Goal: Navigation & Orientation: Find specific page/section

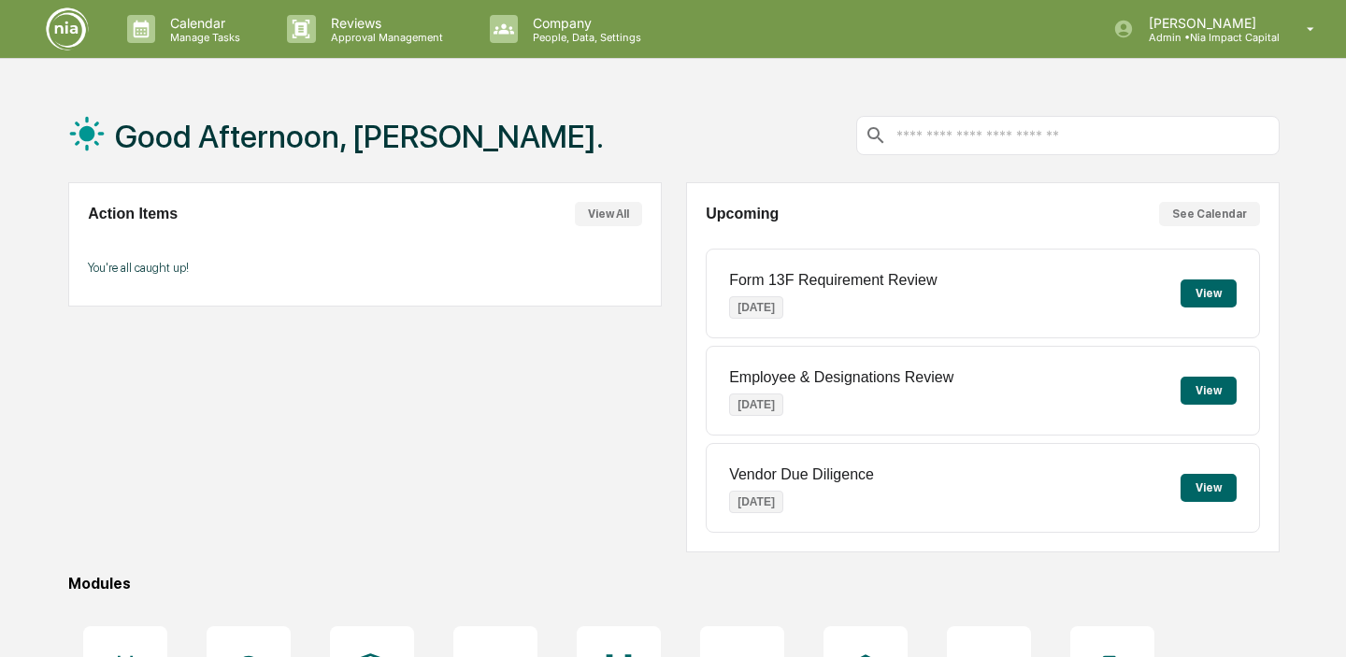
click at [1197, 391] on button "View" at bounding box center [1209, 391] width 56 height 28
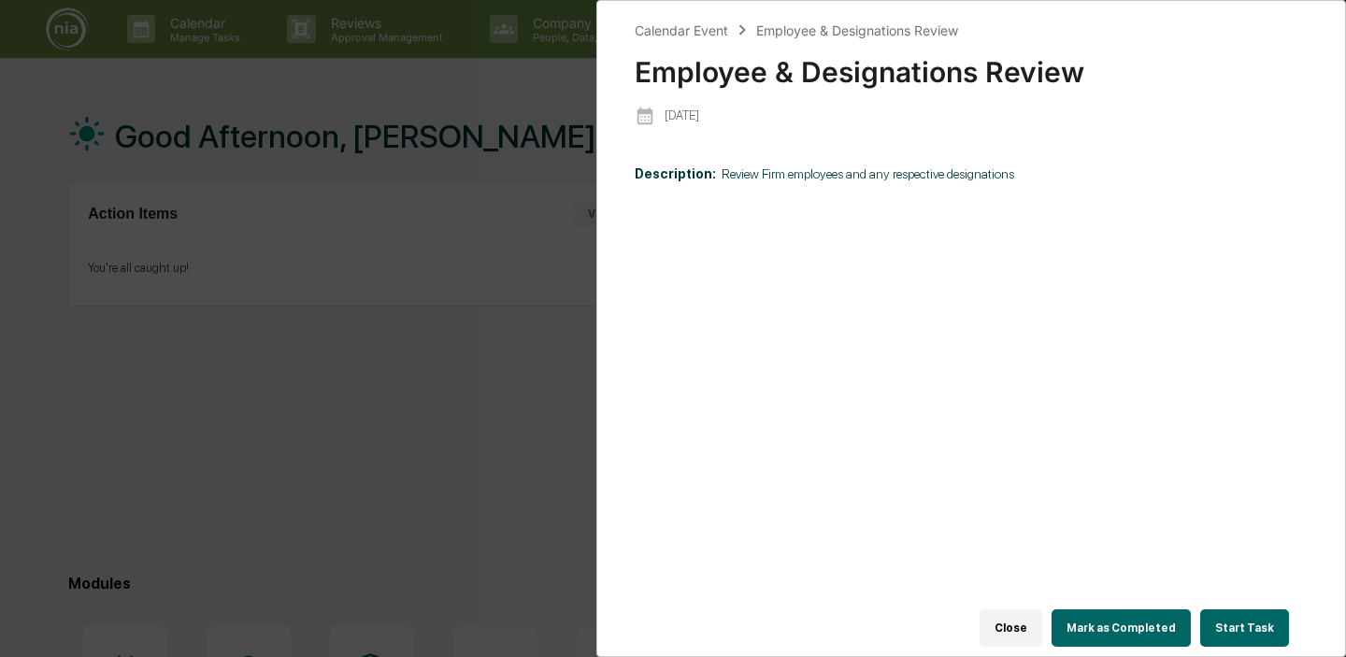
click at [1008, 625] on button "Close" at bounding box center [1011, 627] width 63 height 37
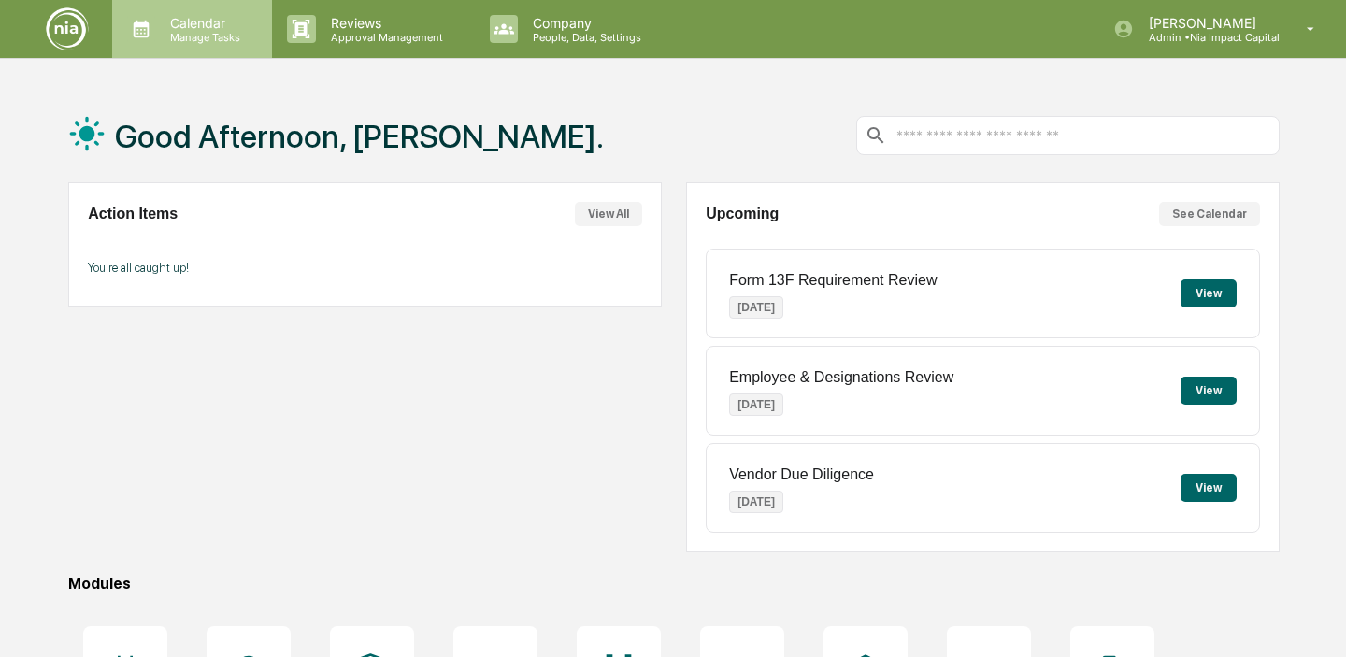
click at [221, 30] on p "Calendar" at bounding box center [202, 23] width 94 height 16
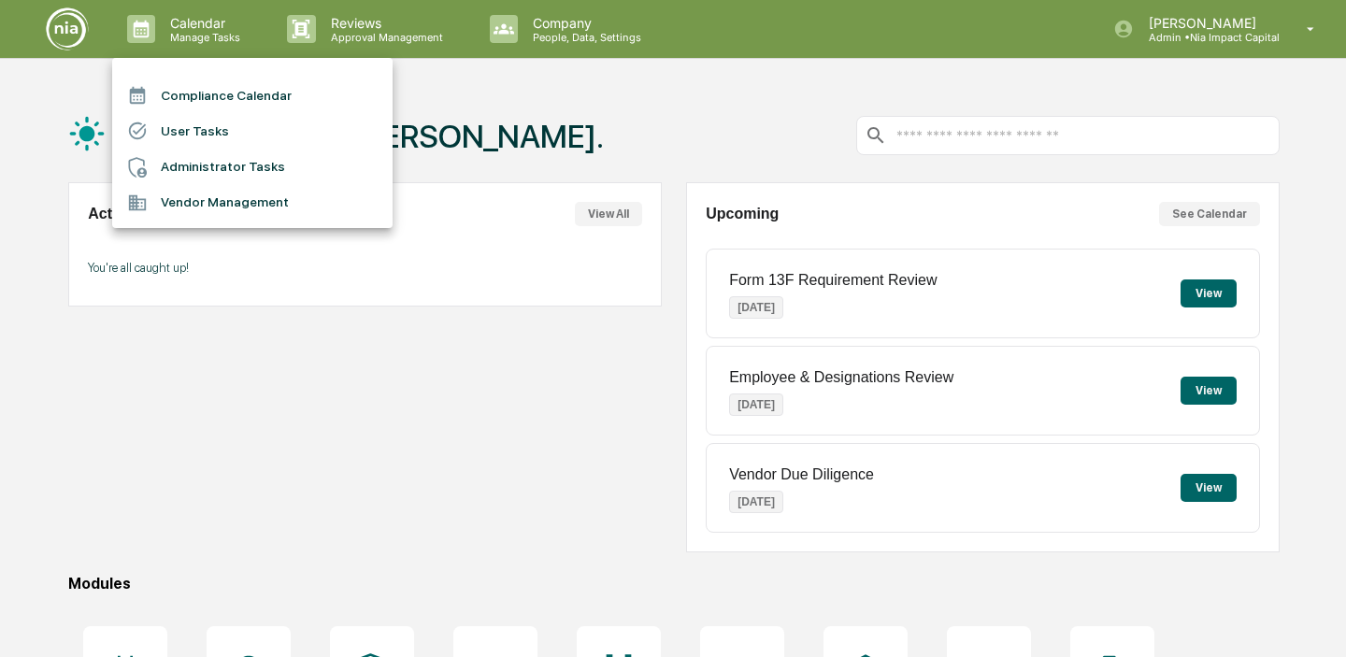
click at [238, 85] on li "Compliance Calendar" at bounding box center [252, 96] width 280 height 36
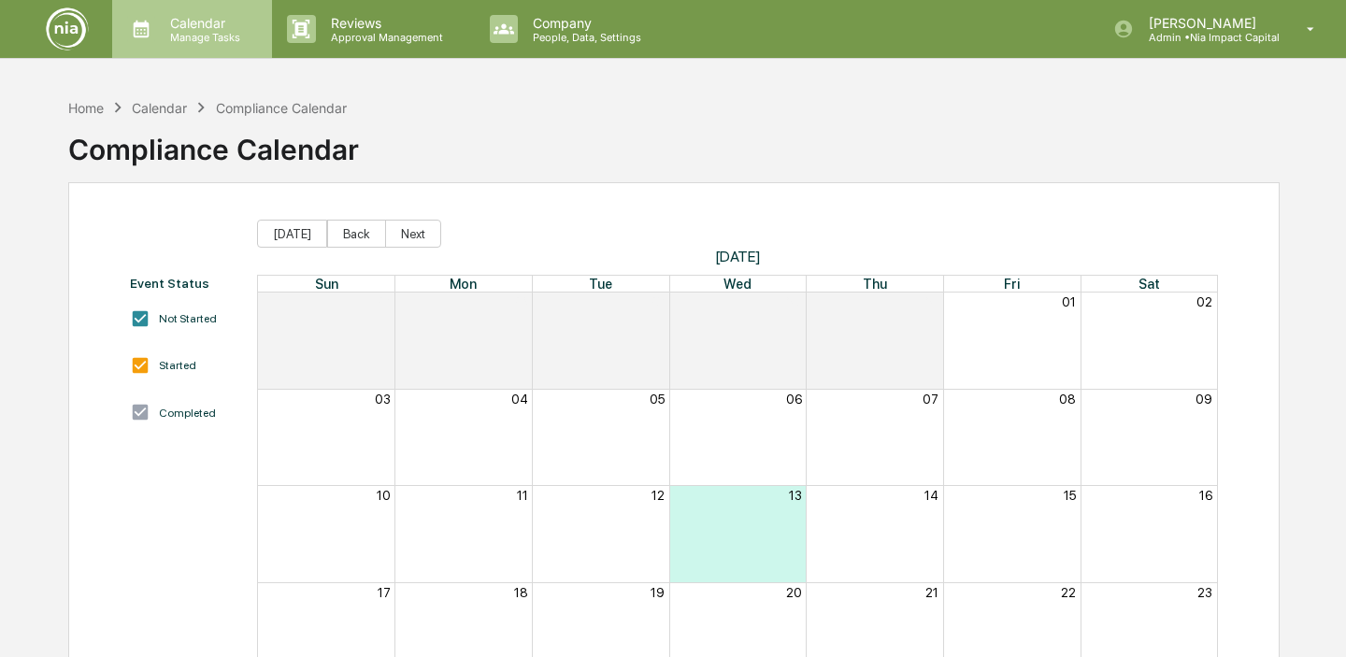
click at [179, 20] on p "Calendar" at bounding box center [202, 23] width 94 height 16
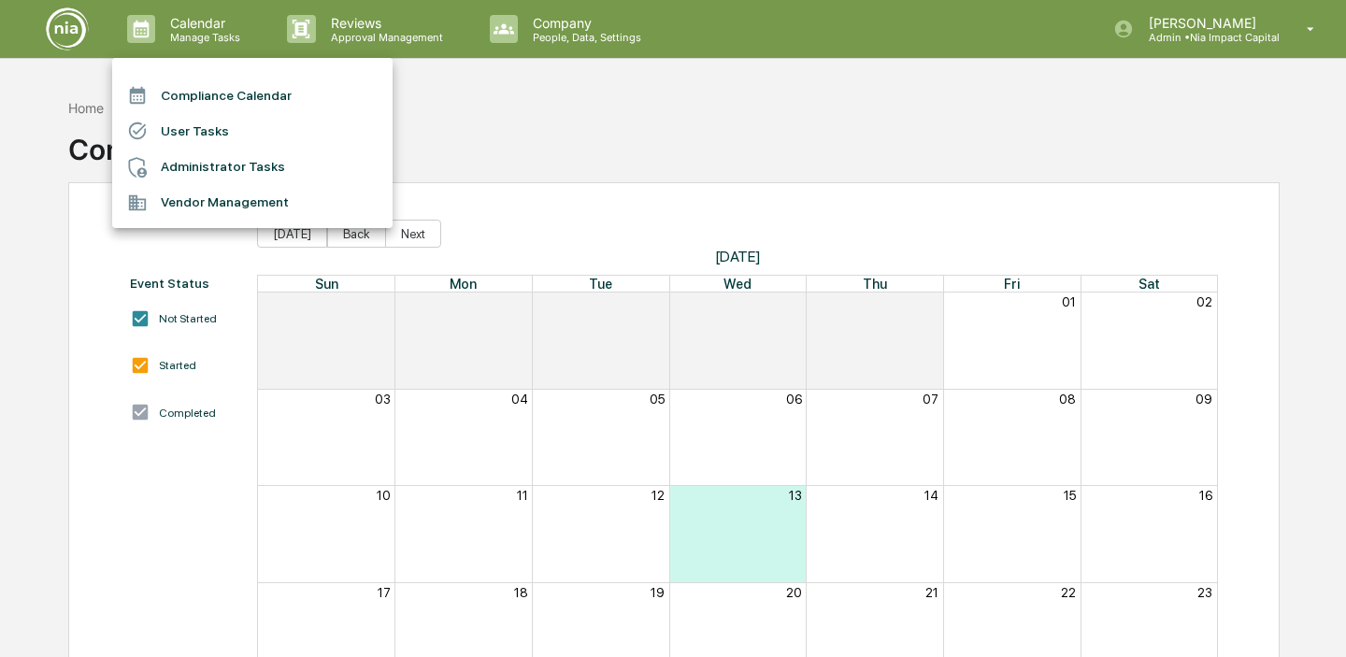
click at [222, 118] on li "User Tasks" at bounding box center [252, 131] width 280 height 36
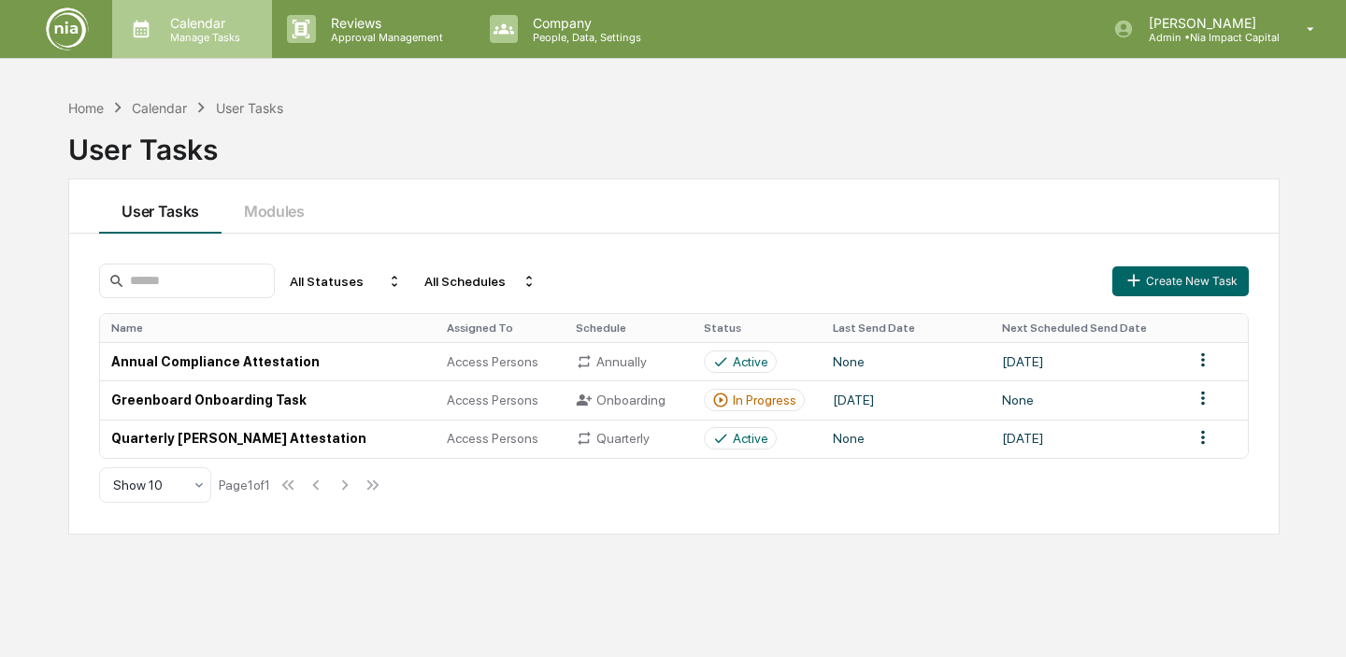
click at [205, 36] on p "Manage Tasks" at bounding box center [202, 37] width 94 height 13
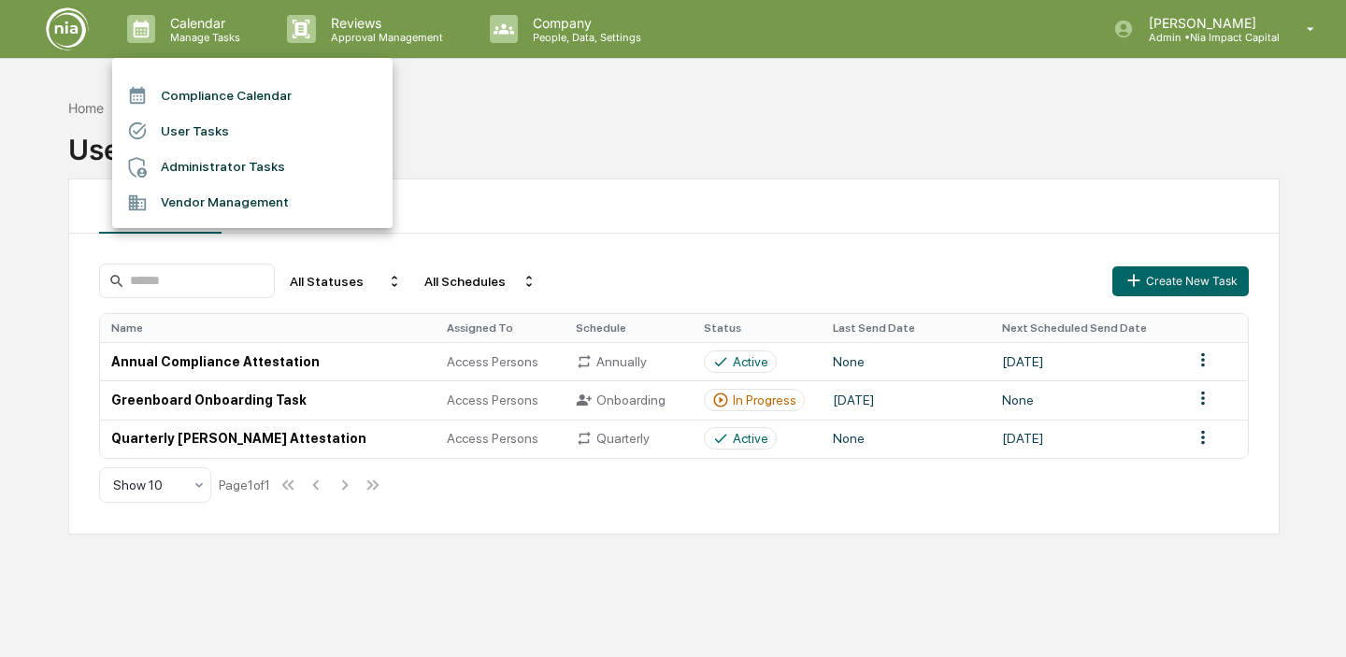
click at [543, 132] on div at bounding box center [673, 328] width 1346 height 657
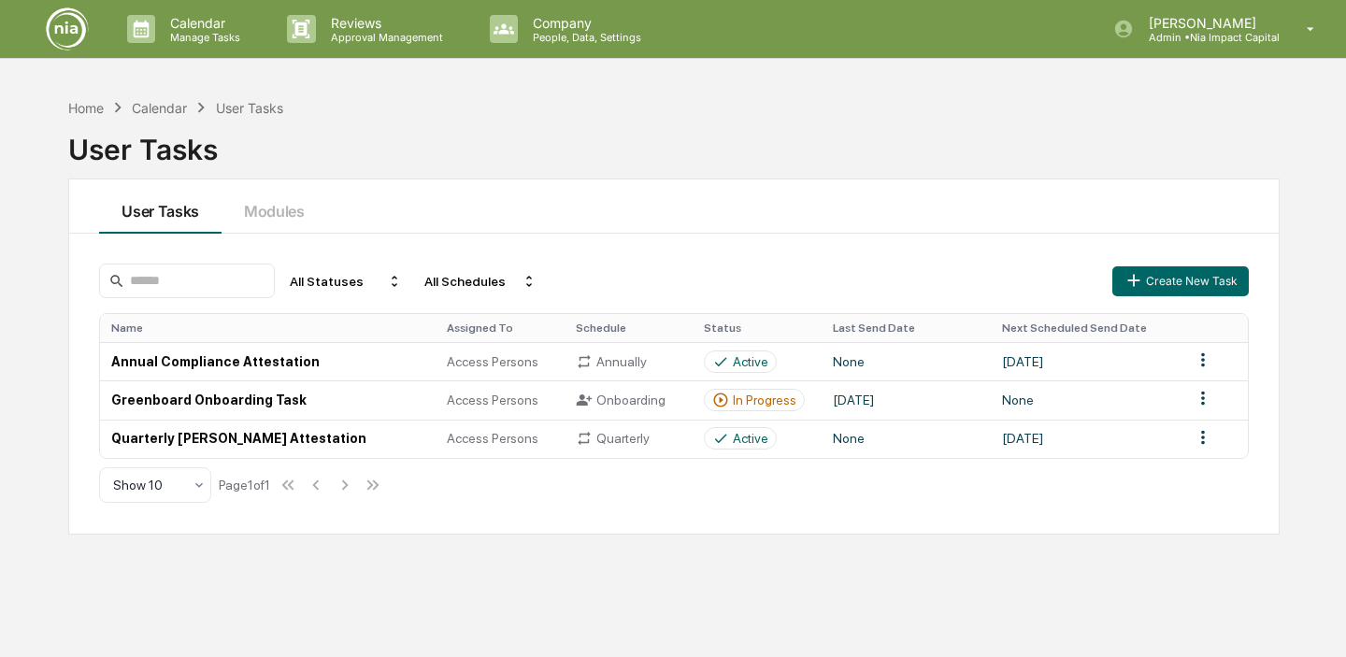
click at [156, 102] on div "Calendar" at bounding box center [159, 108] width 55 height 16
click at [154, 107] on div "Calendar" at bounding box center [159, 108] width 55 height 16
click at [191, 26] on p "Calendar" at bounding box center [202, 23] width 94 height 16
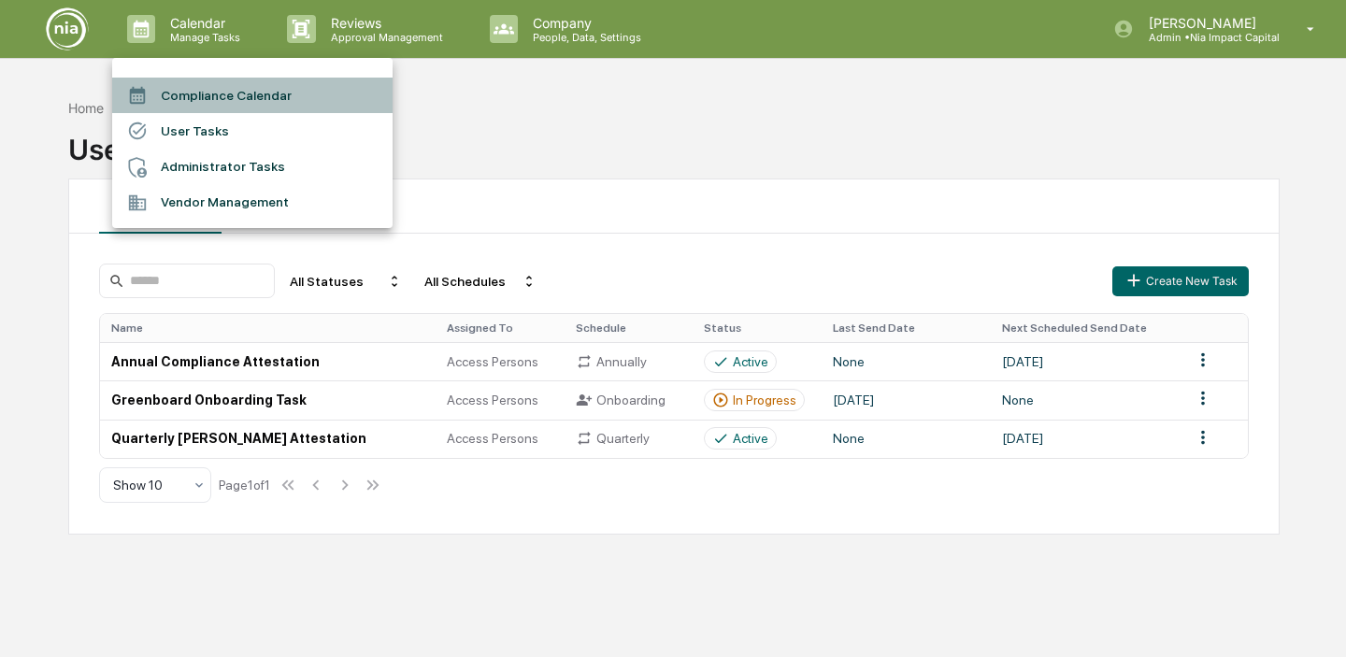
click at [194, 93] on li "Compliance Calendar" at bounding box center [252, 96] width 280 height 36
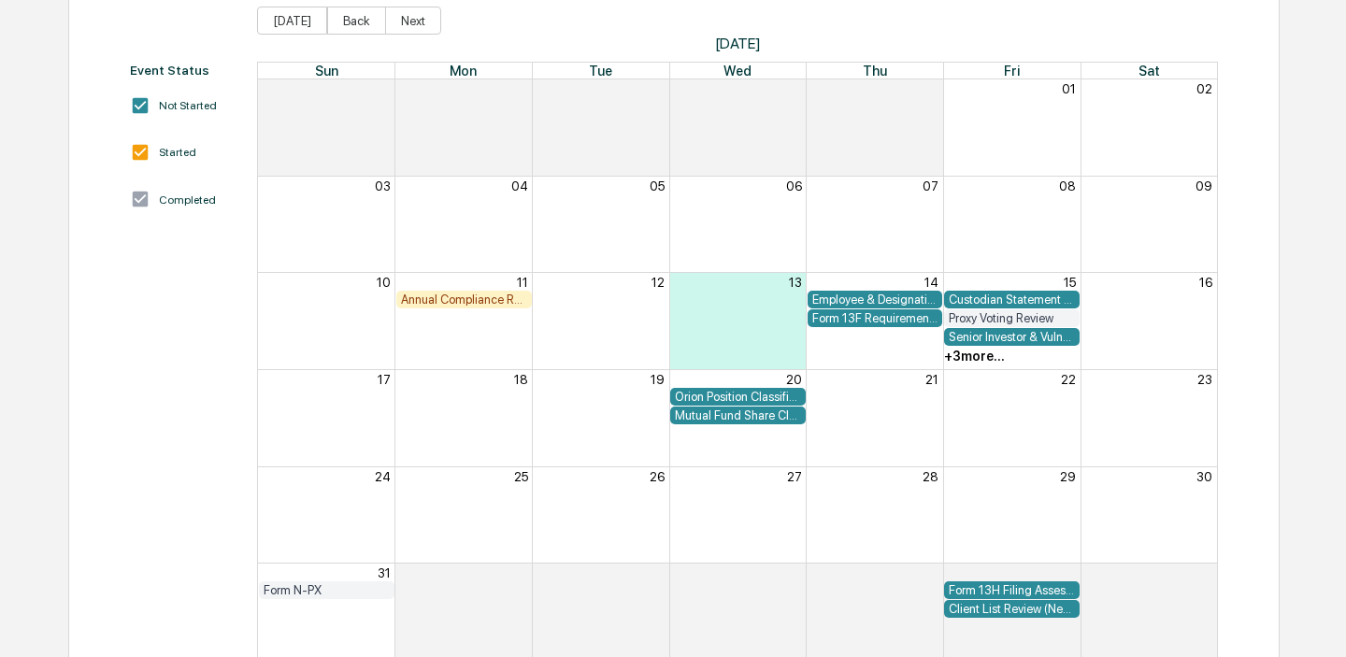
scroll to position [215, 0]
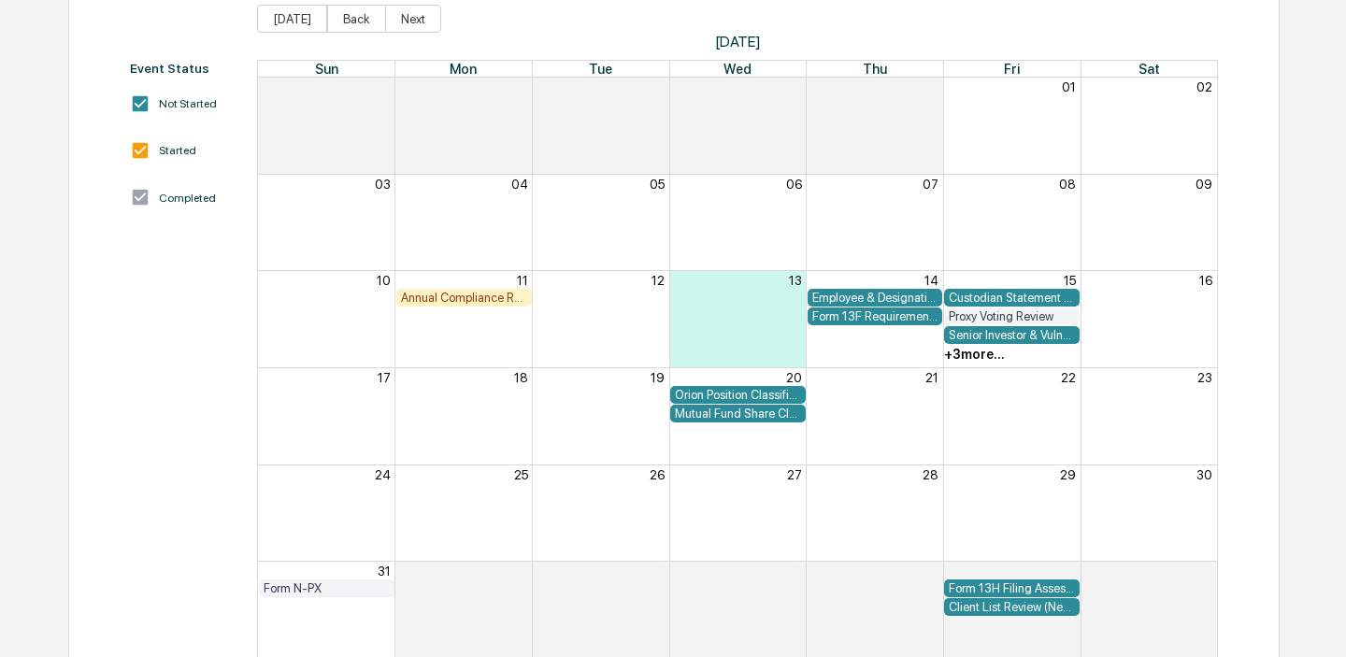
click at [980, 349] on div "+ 3 more..." at bounding box center [974, 354] width 61 height 15
click at [1017, 219] on div "Month View" at bounding box center [1011, 223] width 137 height 96
click at [1001, 357] on div "+ 3 more..." at bounding box center [974, 354] width 61 height 15
